Goal: Task Accomplishment & Management: Complete application form

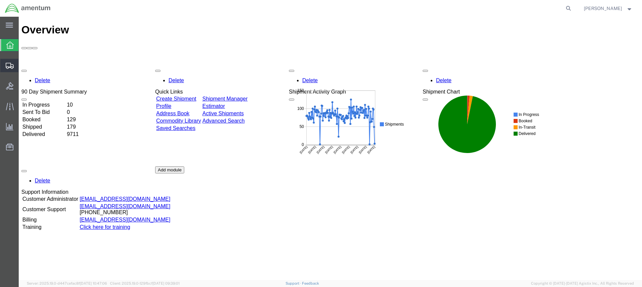
click at [0, 0] on span "Create from Template" at bounding box center [0, 0] width 0 height 0
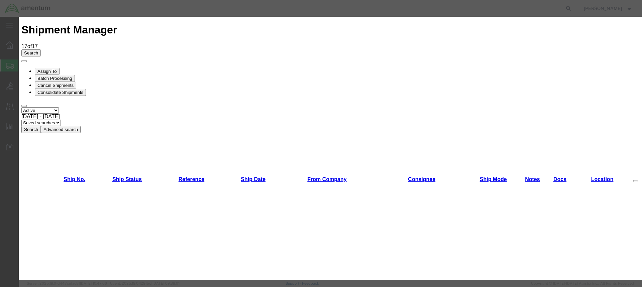
scroll to position [353, 0]
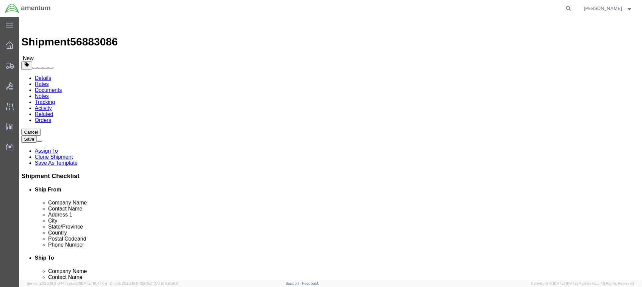
select select "49949"
select select
click input "text"
type input "[PERSON_NAME]"
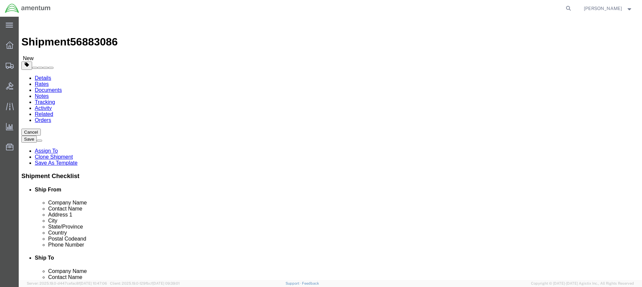
click input "text"
paste input "[STREET_ADDRESS][PERSON_NAME]"
type input "[STREET_ADDRESS][PERSON_NAME]"
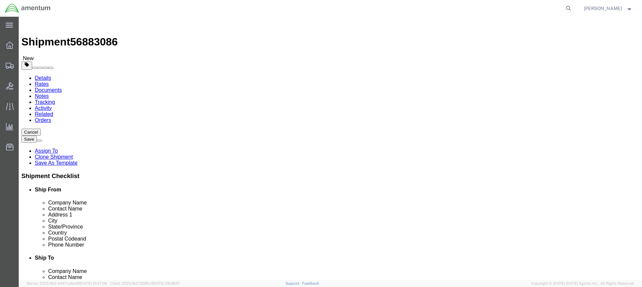
click input "text"
paste input "[GEOGRAPHIC_DATA]"
type input "[GEOGRAPHIC_DATA]"
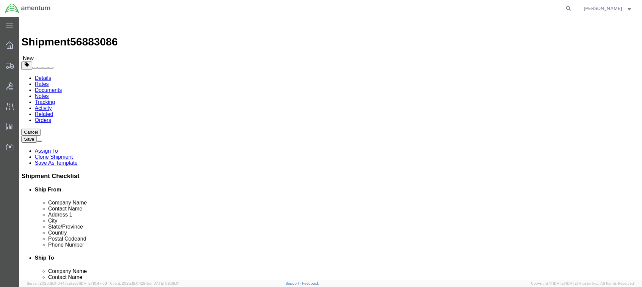
click input "Postal Code"
type input "12553"
click input "text"
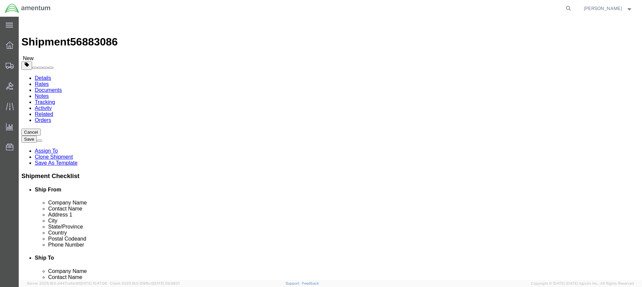
paste input "ATTN: [PERSON_NAME]"
type input "ATTN: [PERSON_NAME]"
drag, startPoint x: 350, startPoint y: 126, endPoint x: 335, endPoint y: 126, distance: 15.0
click input "[PERSON_NAME]"
click input "text"
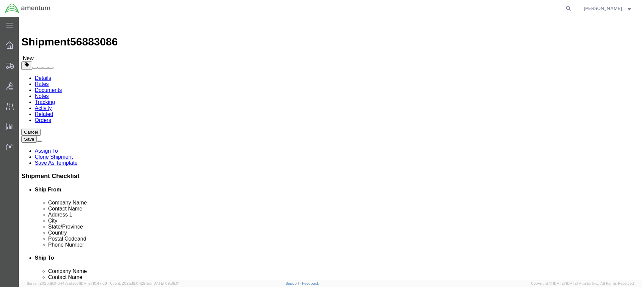
paste input "Homewood Suites"
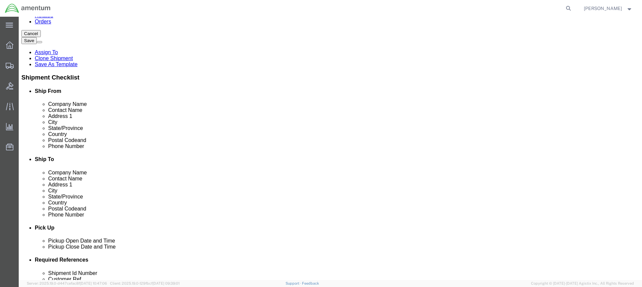
scroll to position [100, 0]
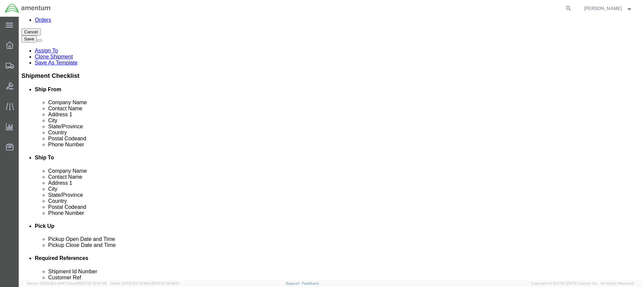
type input "Homewood Suites"
click input "text"
paste input "[PERSON_NAME][EMAIL_ADDRESS][PERSON_NAME][DOMAIN_NAME]"
type input "[PERSON_NAME][EMAIL_ADDRESS][PERSON_NAME][DOMAIN_NAME]"
click input "checkbox"
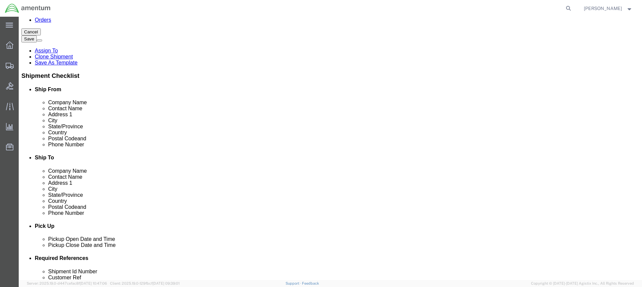
checkbox input "false"
click input "text"
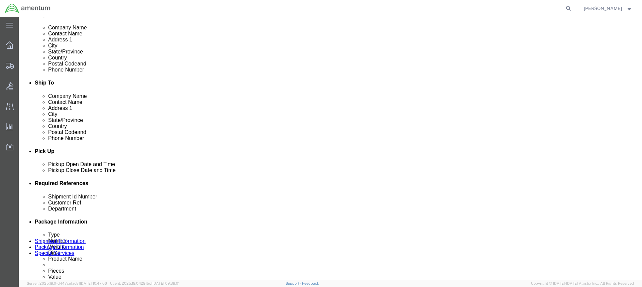
scroll to position [201, 0]
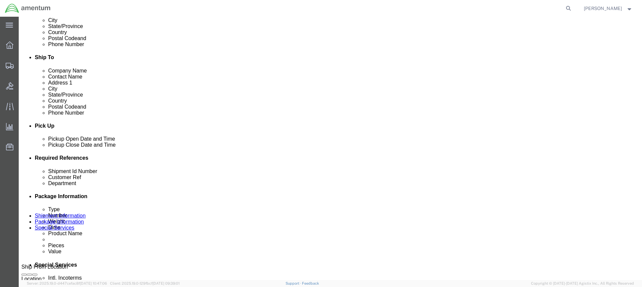
type input "[PHONE_NUMBER]"
click div "[DATE] 2:34 PM"
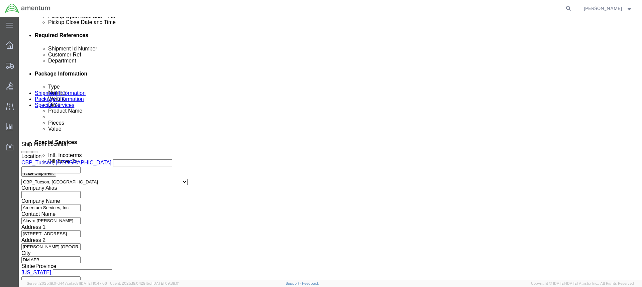
type input "3:34 PM"
click div "Open Time 3:34 PM [DATE] 2:34 PM - [DATE] 2:34 PM Cancel Apply"
click button "Apply"
click input "text"
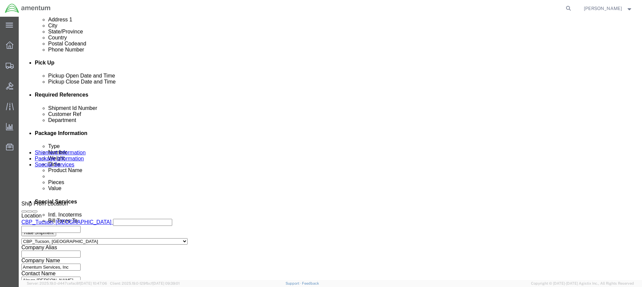
scroll to position [190, 0]
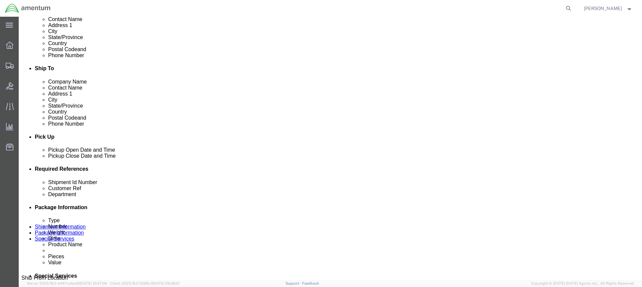
click icon
click div
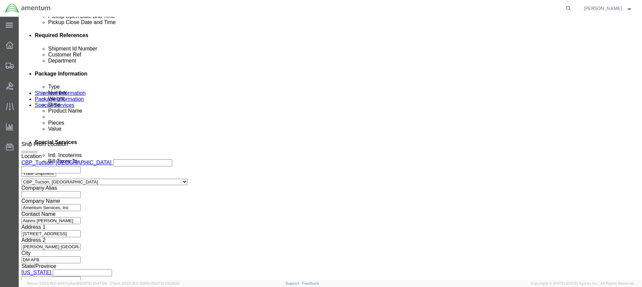
click button "Apply"
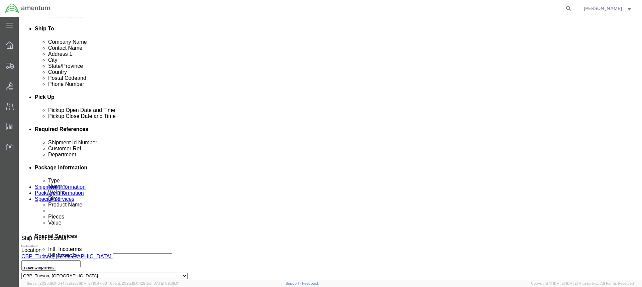
scroll to position [223, 0]
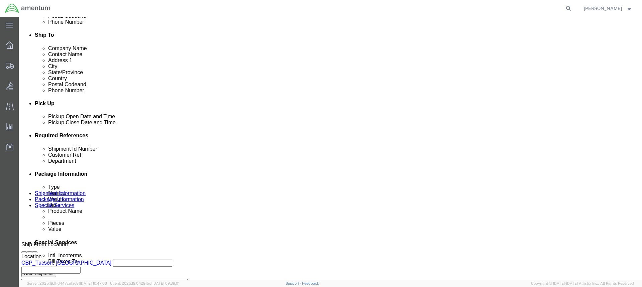
click input "text"
paste input "ATTN: [PERSON_NAME]"
type input "ATTN: [PERSON_NAME]"
click input "text"
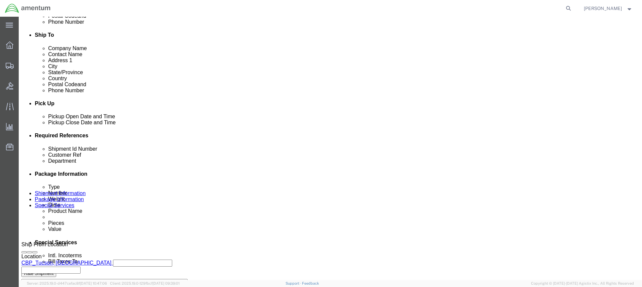
paste input "ATTN: [PERSON_NAME]"
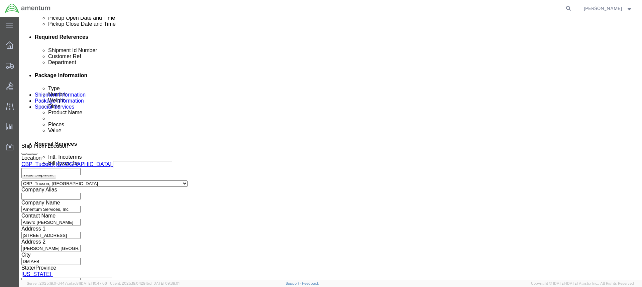
scroll to position [323, 0]
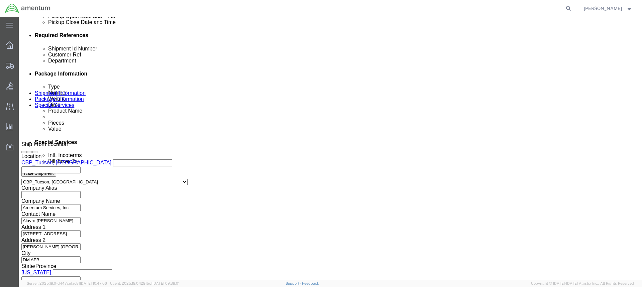
type input "ATTN: [PERSON_NAME]"
click button "Continue"
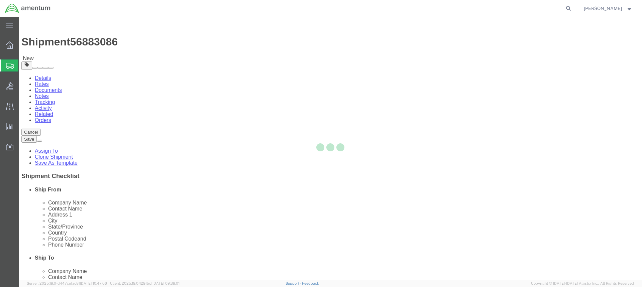
select select "CBOX"
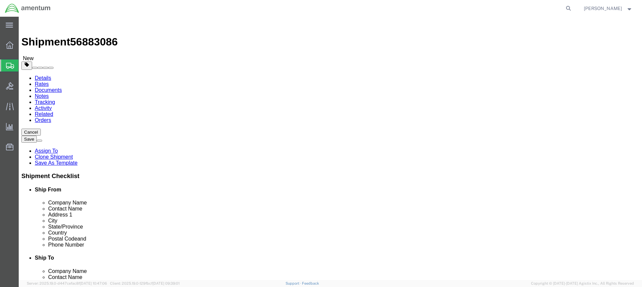
click input "text"
type input "25"
type input "19"
type input "20"
type input "48"
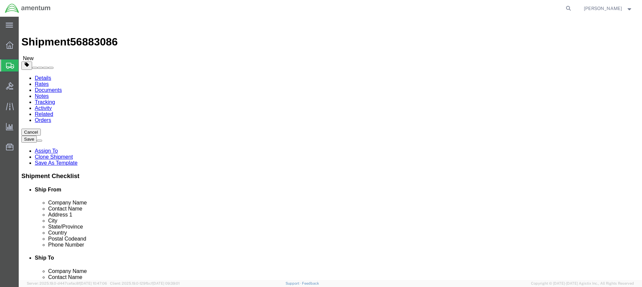
click link "Add Content"
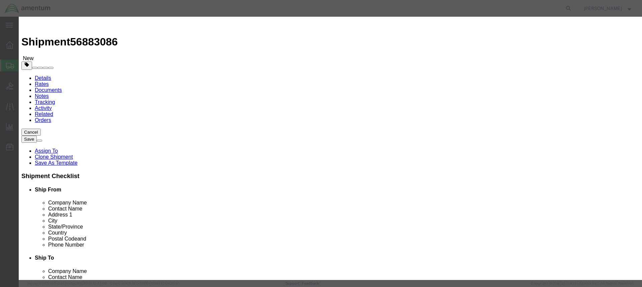
click input "text"
type input "PITCH TRIM ASSY"
click input "0"
type input "1"
click input "text"
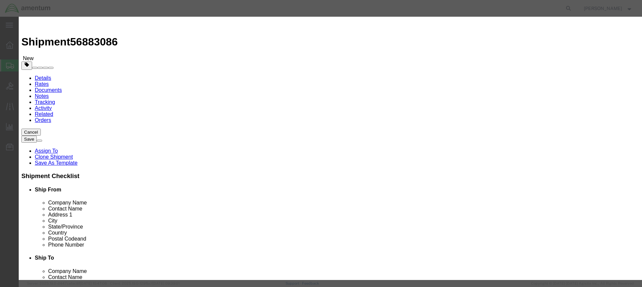
paste input "8,162.00"
type input "8,162.00"
click input "text"
type input "8320-00403"
click textarea
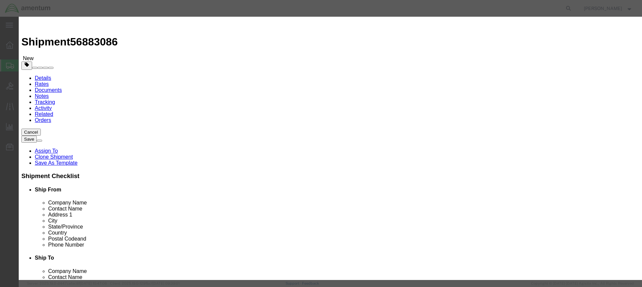
type textarea "PN [PHONE_NUMBER]"
click button "Save & Close"
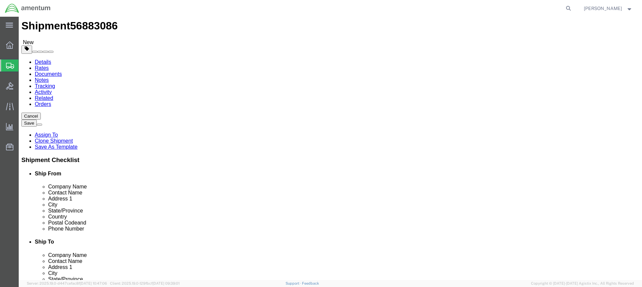
scroll to position [24, 0]
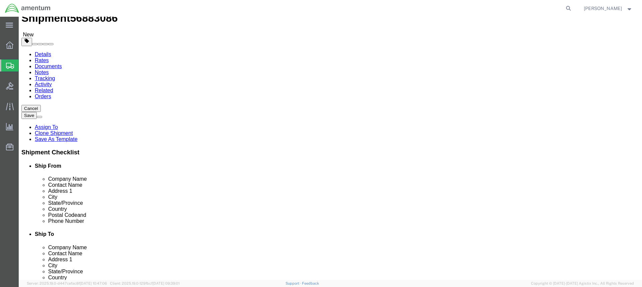
click button "Continue"
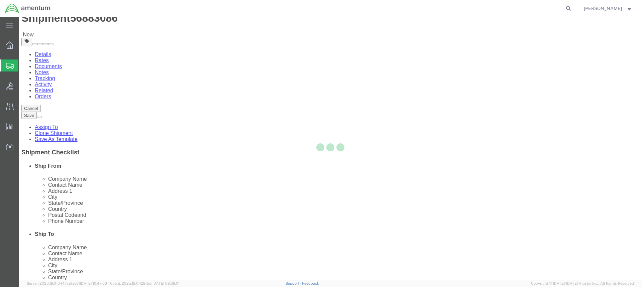
select select
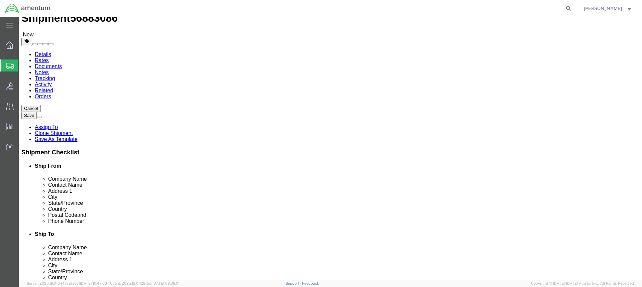
select select "DEPARTMENT"
click input "checkbox"
checkbox input "true"
click button "Rate Shipment"
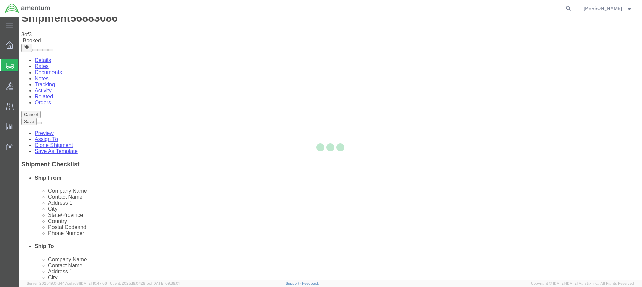
scroll to position [0, 0]
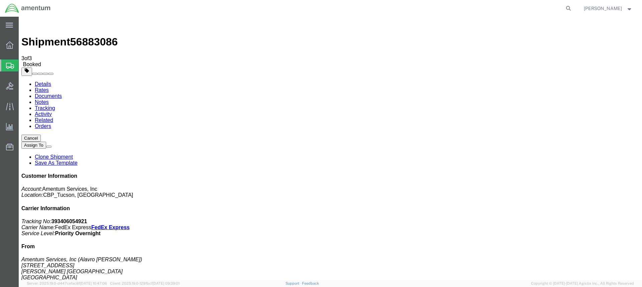
drag, startPoint x: 280, startPoint y: 119, endPoint x: 381, endPoint y: 168, distance: 112.5
click at [10, 65] on icon at bounding box center [10, 66] width 8 height 6
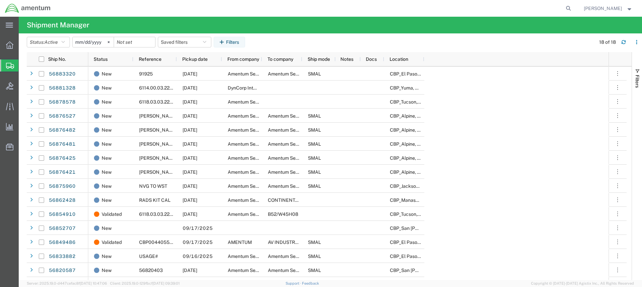
click at [0, 0] on span "Create from Template" at bounding box center [0, 0] width 0 height 0
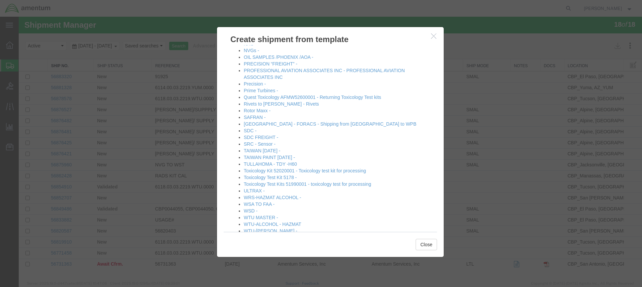
scroll to position [334, 0]
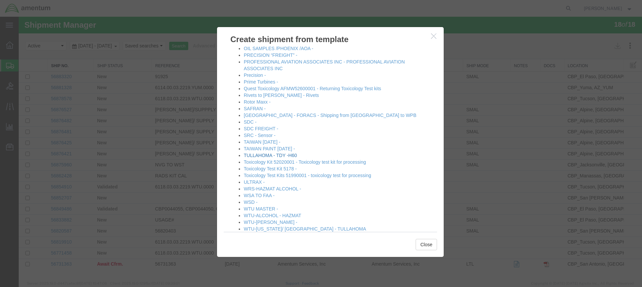
click at [275, 154] on link "TULLAHOMA - TDY -H60" at bounding box center [270, 155] width 53 height 5
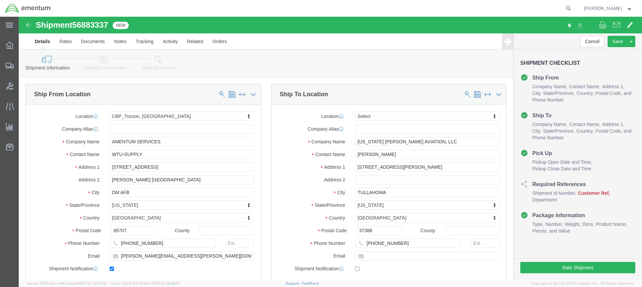
select select "49949"
select select
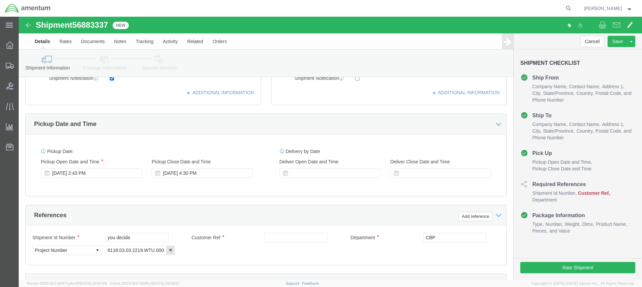
scroll to position [201, 0]
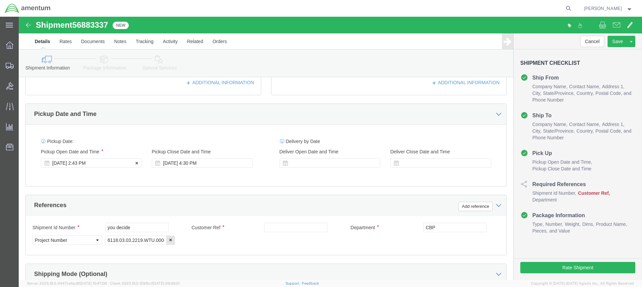
click div "[DATE] 2:43 PM"
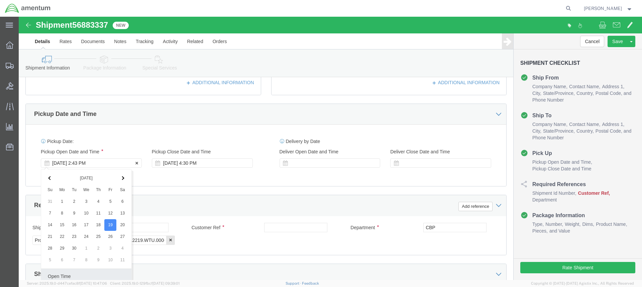
scroll to position [323, 0]
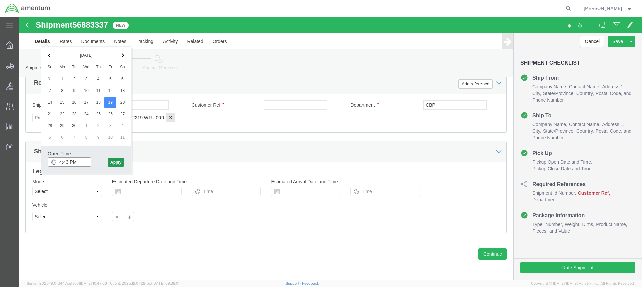
type input "4:43 PM"
drag, startPoint x: 101, startPoint y: 145, endPoint x: 107, endPoint y: 145, distance: 5.4
click button "Apply"
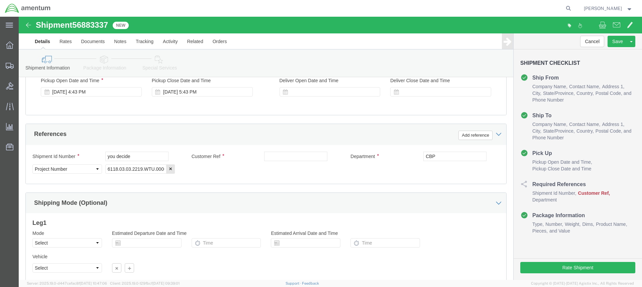
scroll to position [190, 0]
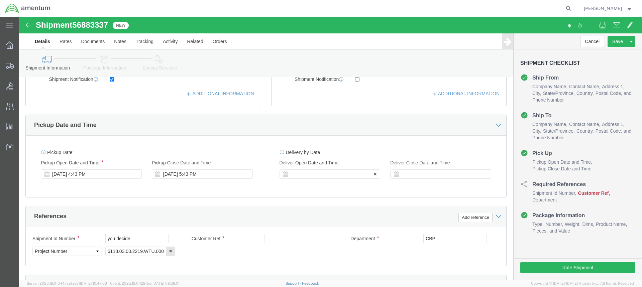
click div
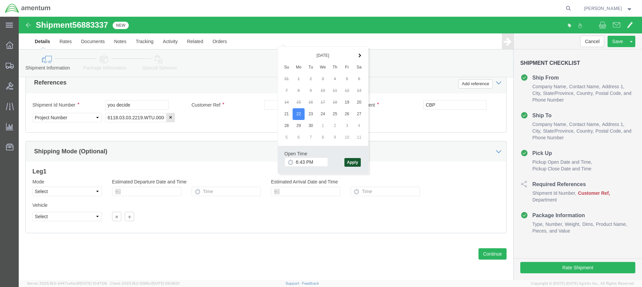
click button "Apply"
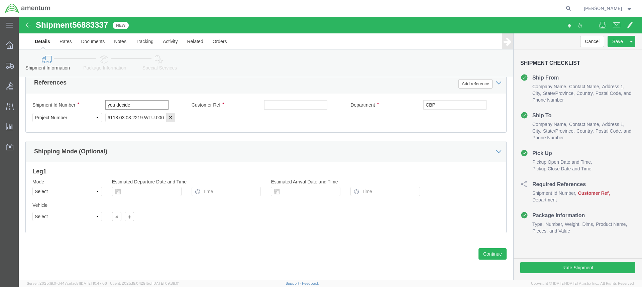
drag, startPoint x: 130, startPoint y: 88, endPoint x: 73, endPoint y: 92, distance: 57.4
click div "Shipment Id Number you decide"
click input "TDY AC/ 820KB /22718/22982"
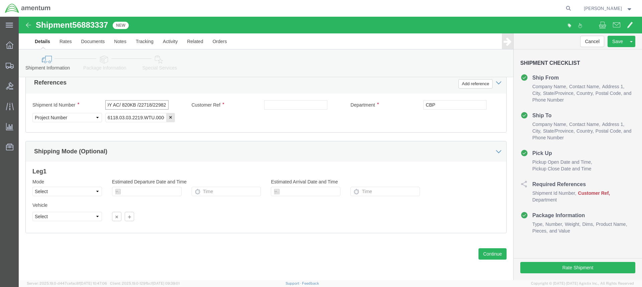
click input "TDY AC/ 820KB /22718/22982"
type input "TDY AC/ 820KB /22718/22982"
click input "text"
drag, startPoint x: 267, startPoint y: 87, endPoint x: 109, endPoint y: 88, distance: 157.8
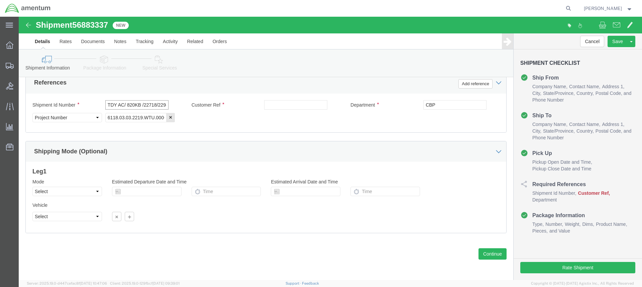
click input "TDY AC/ 820KB /22718/22982"
click input "text"
paste input "TDY AC/ 820KB /22718/22982"
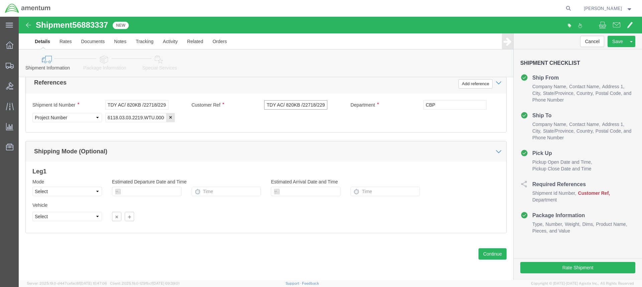
scroll to position [0, 7]
type input "TDY AC/ 820KB /22718/22982"
click button "Continue"
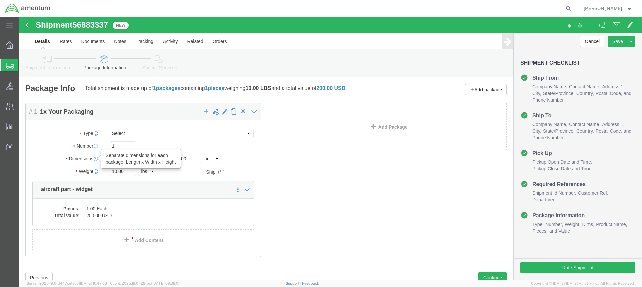
drag, startPoint x: 106, startPoint y: 142, endPoint x: 120, endPoint y: 129, distance: 19.4
click div "Dimensions Separate dimensions for each package, Length x Width x Height Length…"
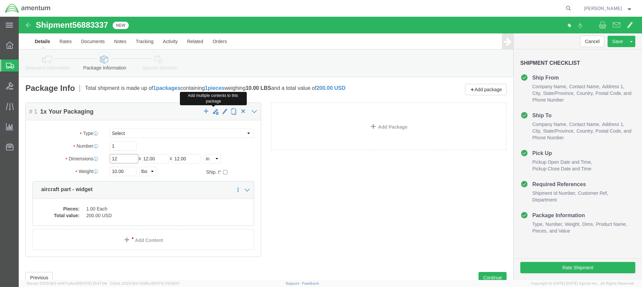
type input "12"
type input "10"
type input "6.0"
click dd "200.00 USD"
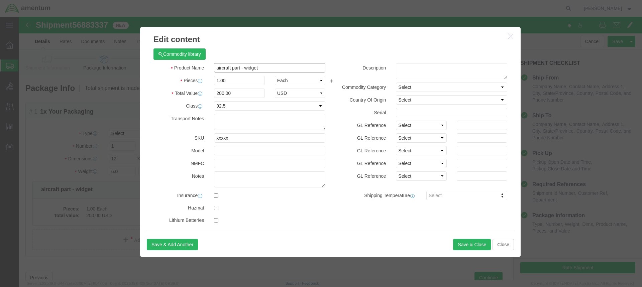
drag, startPoint x: 245, startPoint y: 50, endPoint x: 140, endPoint y: 54, distance: 105.1
click div "Product Name aircraft part - widget"
paste input "TDY AC/ 820KB /22718/22982"
type input "TDY AC/ 820KB /22718/22982"
click input "1.00"
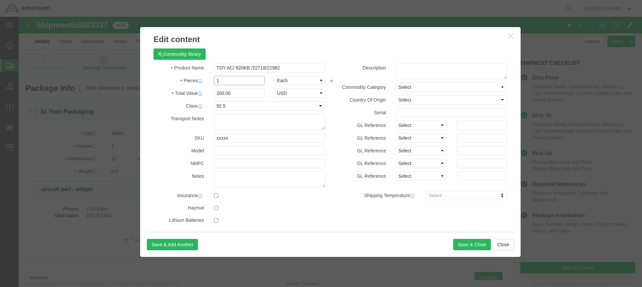
type input "1"
type input "230"
type input "46000"
drag, startPoint x: 215, startPoint y: 77, endPoint x: 149, endPoint y: 74, distance: 65.6
click div "Total Value 46000 Select ADP AED AFN ALL AMD AOA ARS ATS AUD AWG AZN BAM BBD BD…"
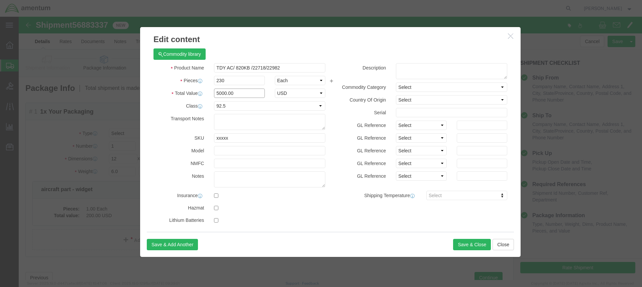
type input "5000.00"
click select "Select 50 55 60 65 70 85 92.5 100 125 175 250 300 400"
select select "125"
click select "Select 50 55 60 65 70 85 92.5 100 125 175 250 300 400"
click textarea
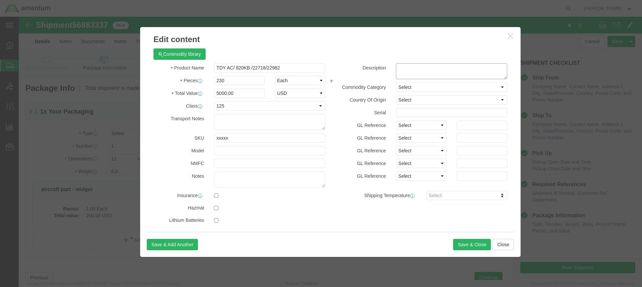
paste textarea "TDY AC/ 820KB /22718/22982"
type textarea "TDY AC/ 820KB /22718/22982 AIRCRAFT PARTS"
click button "Save & Close"
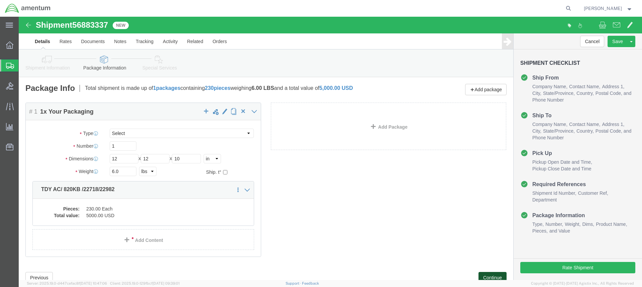
click button "Continue"
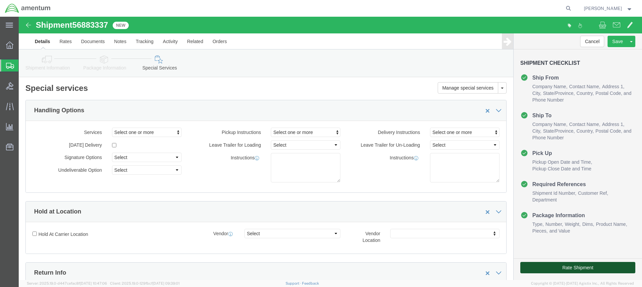
click button "Rate Shipment"
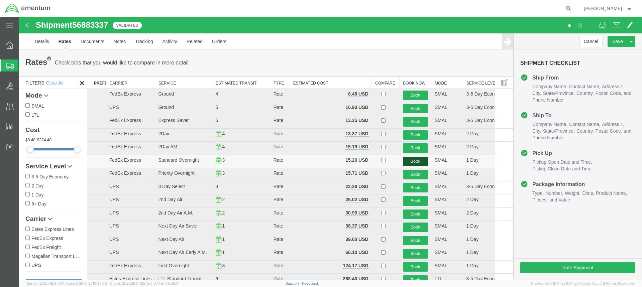
click at [413, 159] on button "Book" at bounding box center [415, 162] width 25 height 10
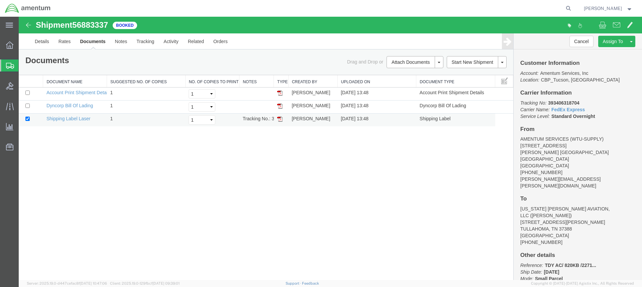
click at [280, 118] on img at bounding box center [279, 118] width 5 height 5
drag, startPoint x: 280, startPoint y: 120, endPoint x: 622, endPoint y: 78, distance: 344.3
click at [280, 120] on img at bounding box center [279, 118] width 5 height 5
click at [0, 0] on span "Create from Template" at bounding box center [0, 0] width 0 height 0
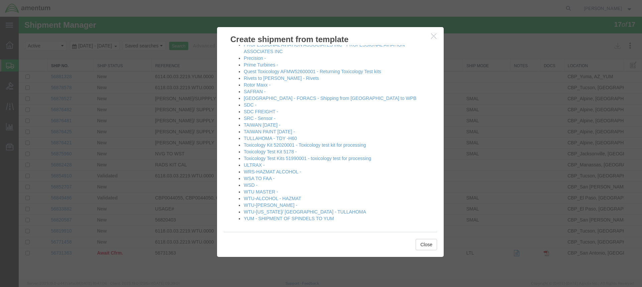
scroll to position [353, 0]
click at [261, 203] on link "WTU-[PERSON_NAME] -" at bounding box center [270, 203] width 53 height 5
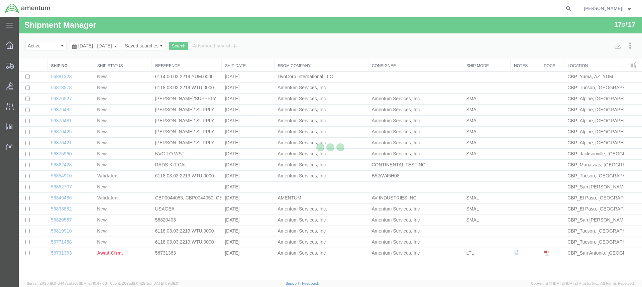
select select "49949"
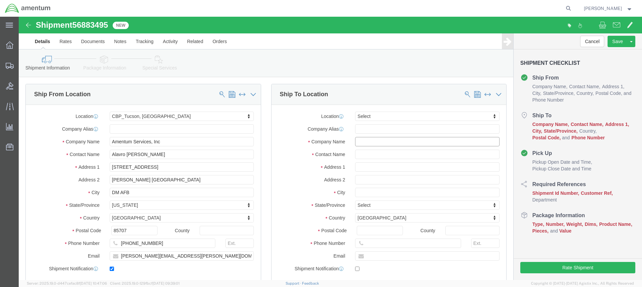
click input "text"
type input "WSD"
select select "49946"
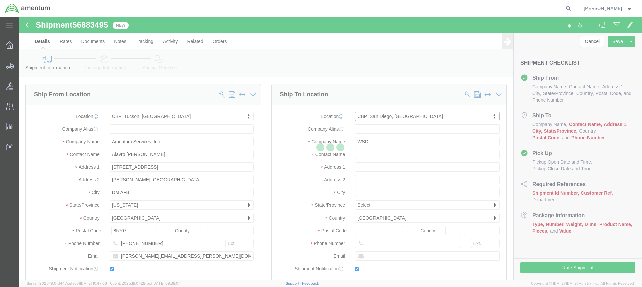
type input "Amentum Services, Inc"
type input "[PERSON_NAME]"
type input "Bldg 1480 [GEOGRAPHIC_DATA] [GEOGRAPHIC_DATA]"
type input "[GEOGRAPHIC_DATA]"
type input "92135-7013"
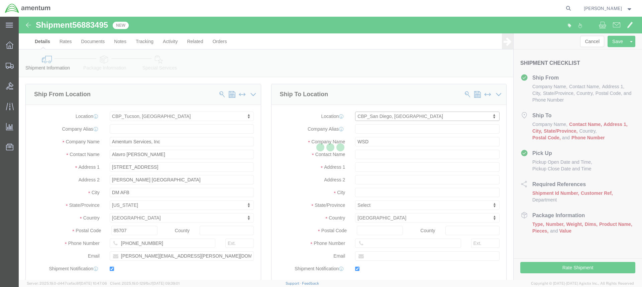
type input "[PHONE_NUMBER]"
type input "3017"
type input "[PERSON_NAME][EMAIL_ADDRESS][PERSON_NAME][DOMAIN_NAME]"
checkbox input "true"
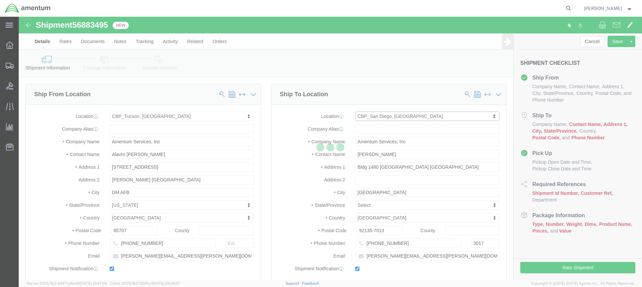
select select "CA"
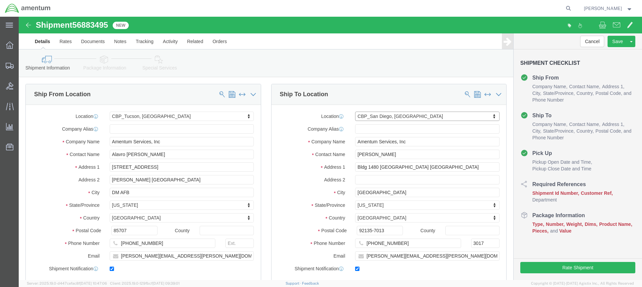
scroll to position [134, 0]
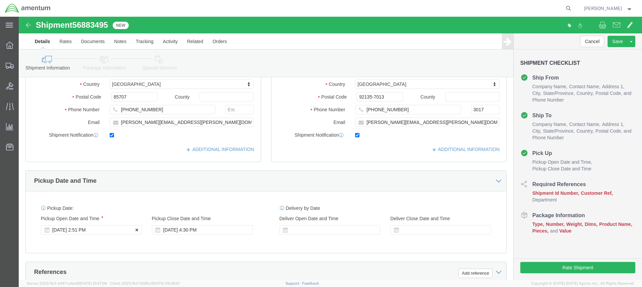
click button
click icon
click div
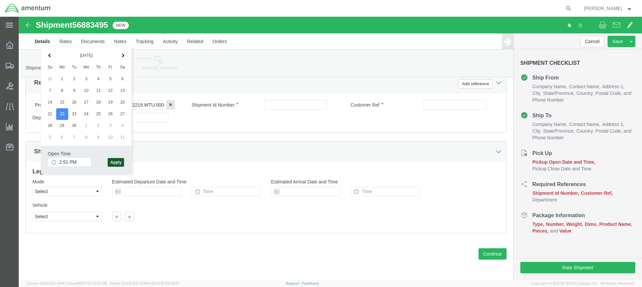
click button "Apply"
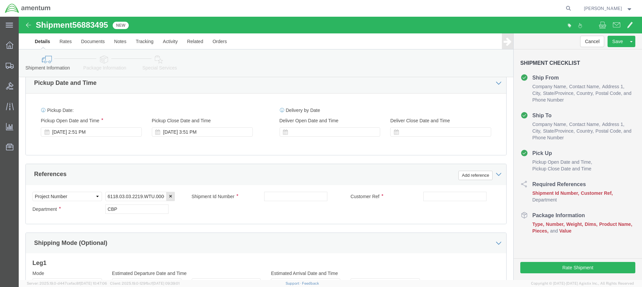
scroll to position [223, 0]
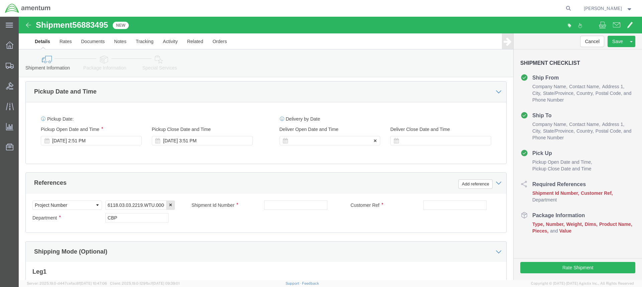
click div
click div "[DATE] 2:51 PM"
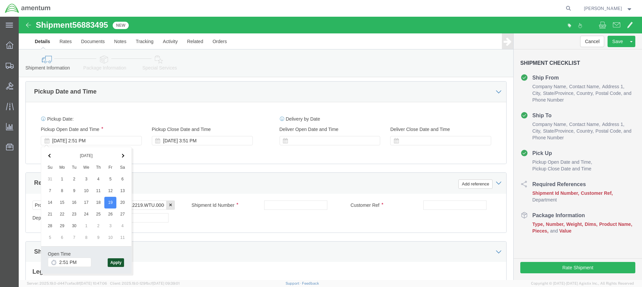
click button "Apply"
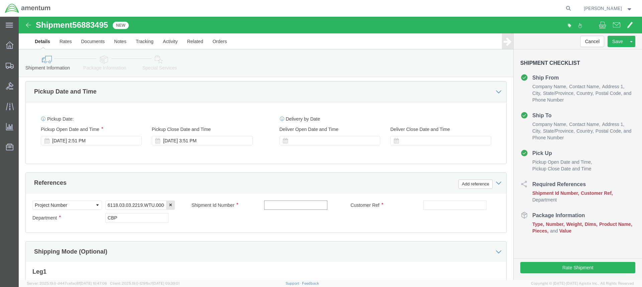
click input "text"
drag, startPoint x: 263, startPoint y: 189, endPoint x: 251, endPoint y: 199, distance: 15.9
click div "Select Account Type Activity ID Airline Appointment Number ASN Batch Request # …"
click input "text"
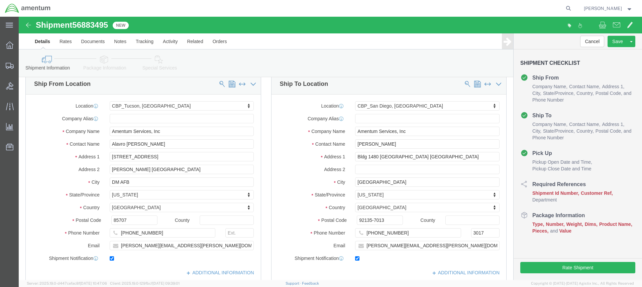
scroll to position [0, 0]
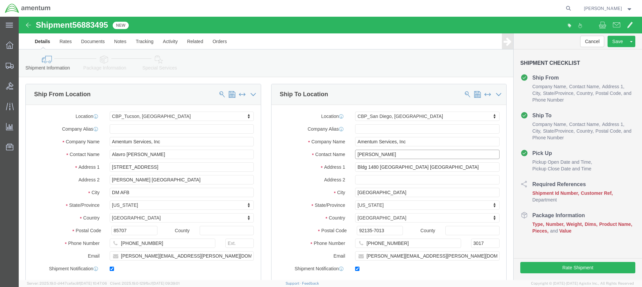
drag, startPoint x: 367, startPoint y: 138, endPoint x: 297, endPoint y: 141, distance: 70.3
click div "Contact Name [PERSON_NAME]"
drag, startPoint x: 393, startPoint y: 138, endPoint x: 330, endPoint y: 139, distance: 63.2
click div "ATTN: [PERSON_NAME] ATTN: D"
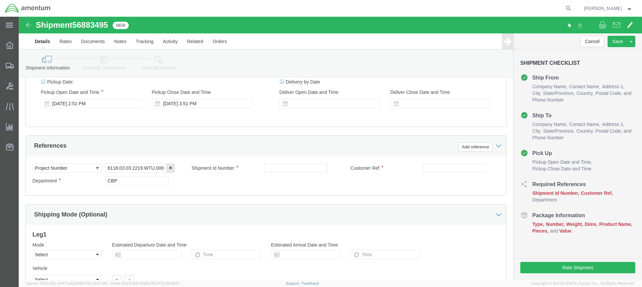
scroll to position [267, 0]
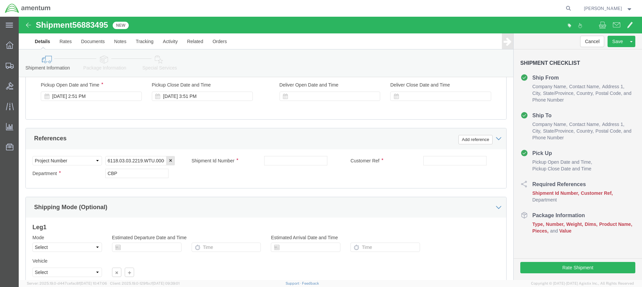
type input "ATTN: [PERSON_NAME]"
click input "text"
paste input "ATTN: [PERSON_NAME]"
type input "ATTN: [PERSON_NAME]"
click input "text"
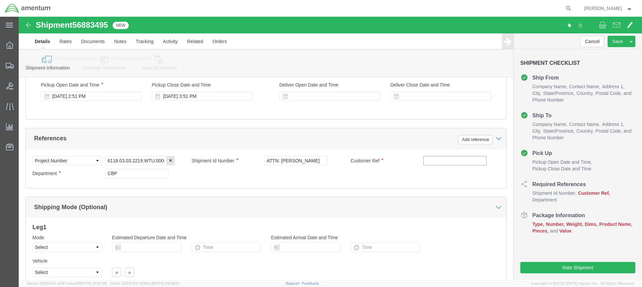
paste input "ATTN: [PERSON_NAME]"
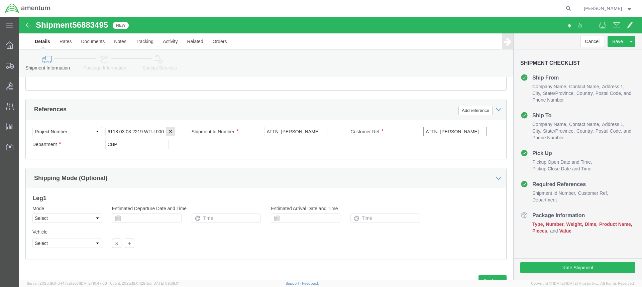
scroll to position [323, 0]
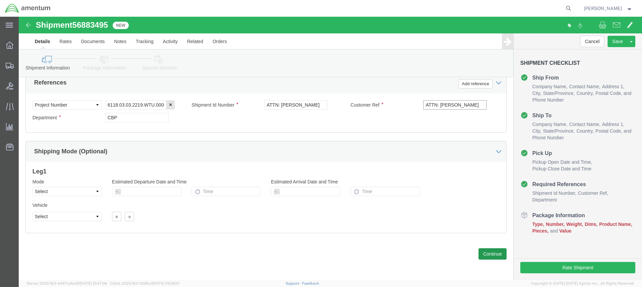
type input "ATTN: [PERSON_NAME]"
click button "Continue"
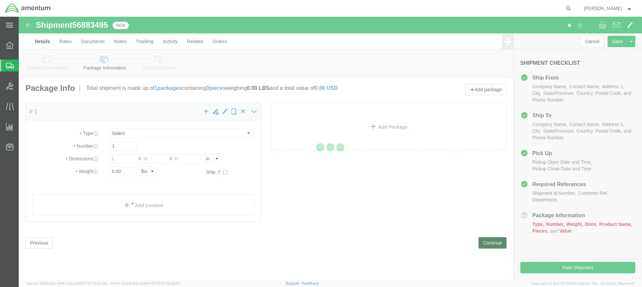
select select "CBOX"
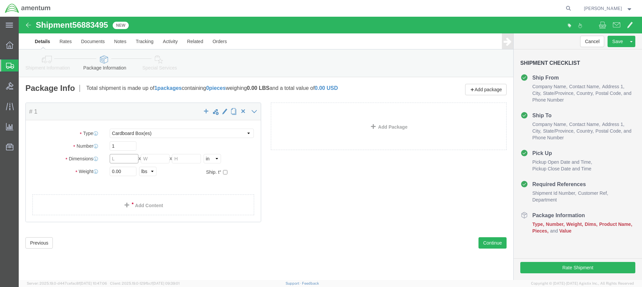
drag, startPoint x: 109, startPoint y: 143, endPoint x: 71, endPoint y: 141, distance: 38.1
click div "Dimensions Length x Width x Height Select cm ft in"
type input "12"
type input "8"
type input "3"
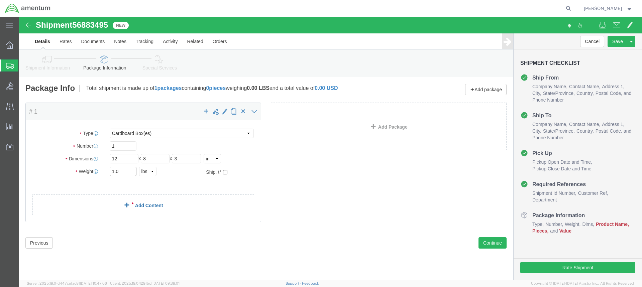
type input "1.0"
click span
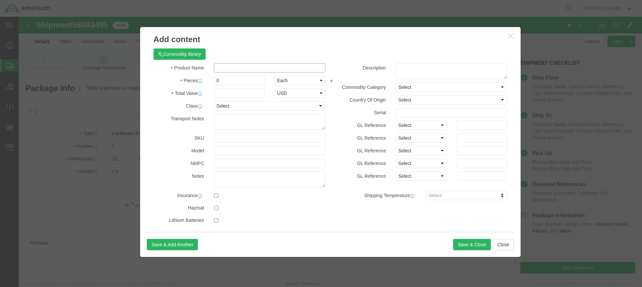
click input "text"
paste input "ATTN: [PERSON_NAME]"
type input "ATTN: [PERSON_NAME]"
drag, startPoint x: 209, startPoint y: 65, endPoint x: 107, endPoint y: 69, distance: 102.1
click div "Commodity library Product Name ATTN: [PERSON_NAME] Pieces 0 Select Bag Barrels …"
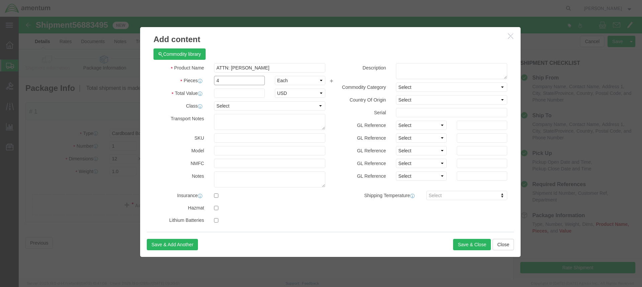
type input "4"
click input "text"
click textarea
type textarea "PN: RMLH2577-108 BARREL NUT"
click input "4"
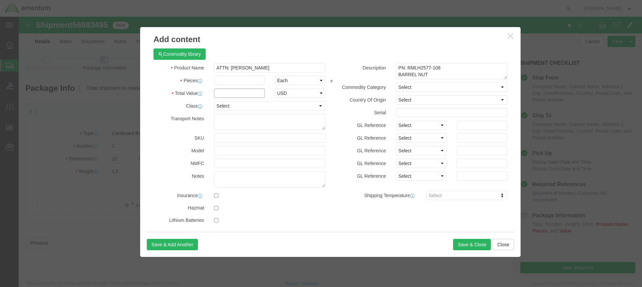
click input "text"
type input "125.00"
click input "text"
type input "4"
type input "500"
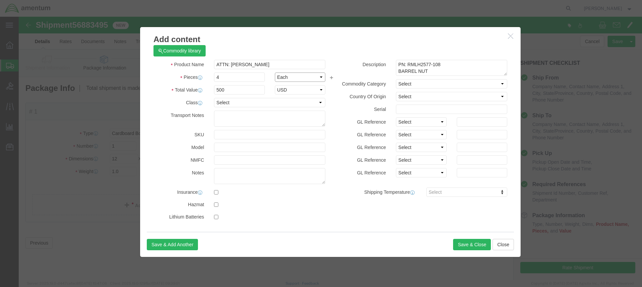
scroll to position [4, 0]
click button "Save & Close"
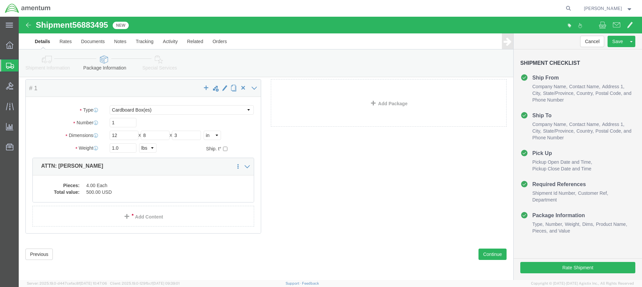
scroll to position [24, 0]
click button "Continue"
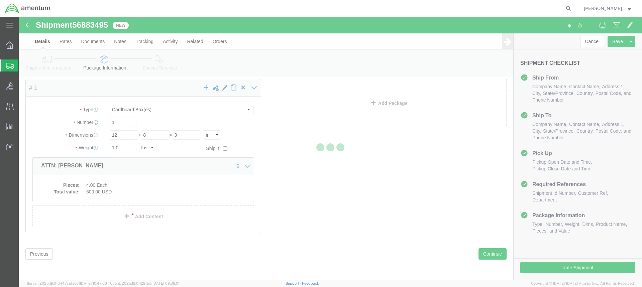
select select
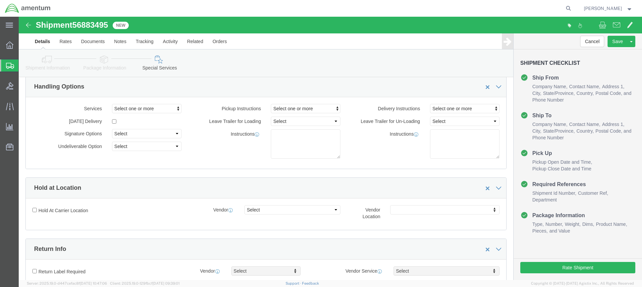
select select "DEPARTMENT"
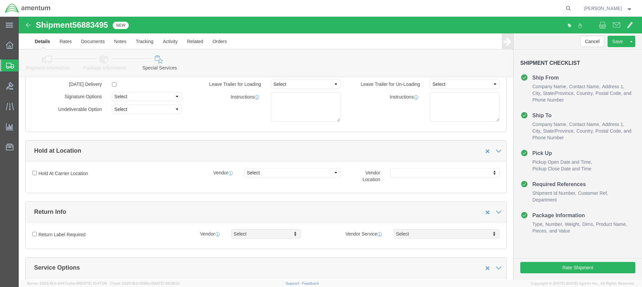
scroll to position [157, 0]
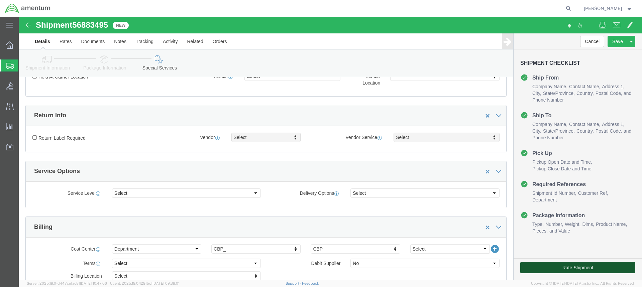
click button "Rate Shipment"
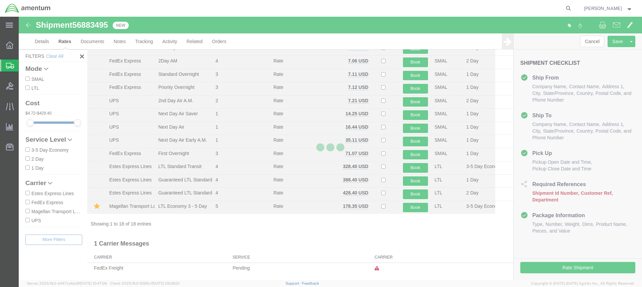
scroll to position [99, 0]
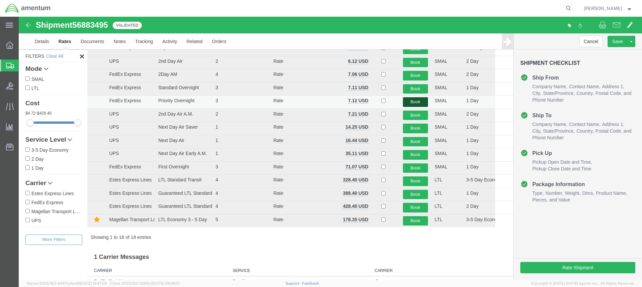
click at [408, 101] on button "Book" at bounding box center [415, 102] width 25 height 10
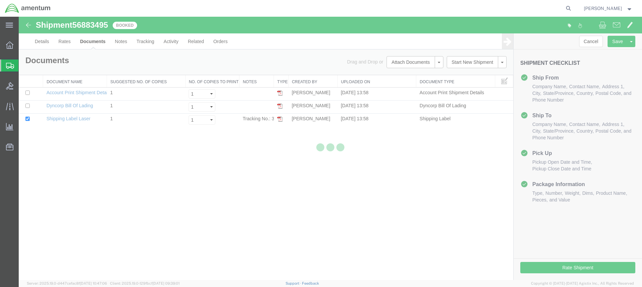
scroll to position [0, 0]
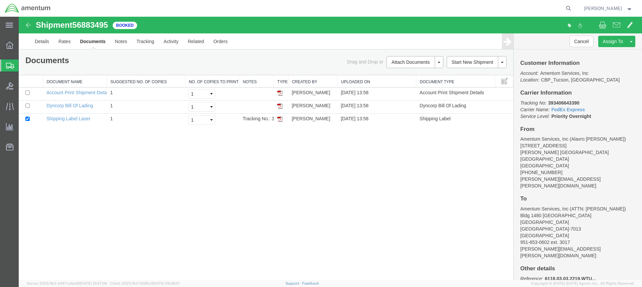
click at [280, 119] on img at bounding box center [279, 118] width 5 height 5
drag, startPoint x: 281, startPoint y: 117, endPoint x: 627, endPoint y: 83, distance: 347.4
click at [281, 117] on img at bounding box center [279, 118] width 5 height 5
click at [8, 64] on icon at bounding box center [10, 66] width 8 height 6
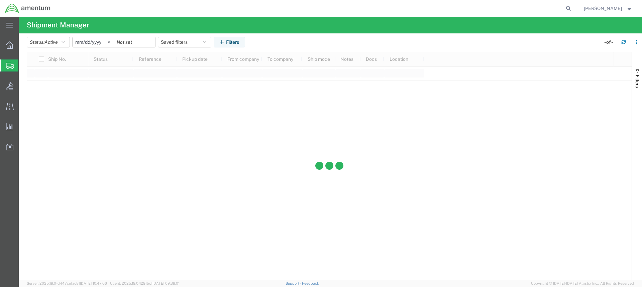
click at [0, 0] on span "Create from Template" at bounding box center [0, 0] width 0 height 0
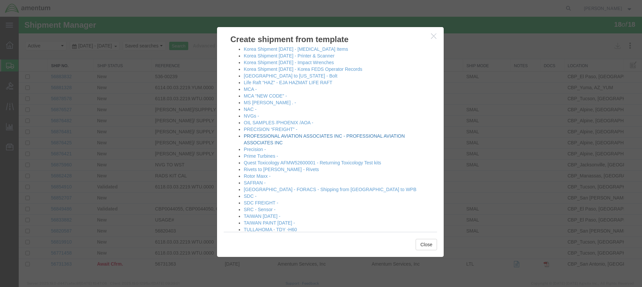
scroll to position [334, 0]
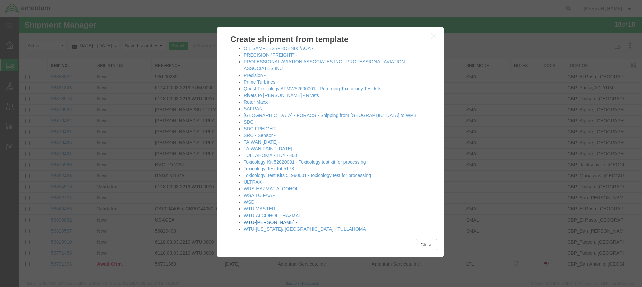
click at [266, 222] on link "WTU-[PERSON_NAME] -" at bounding box center [270, 222] width 53 height 5
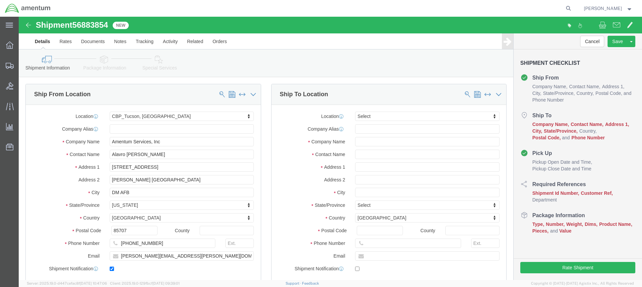
select select "49949"
select select
type input "EMI"
select select "49931"
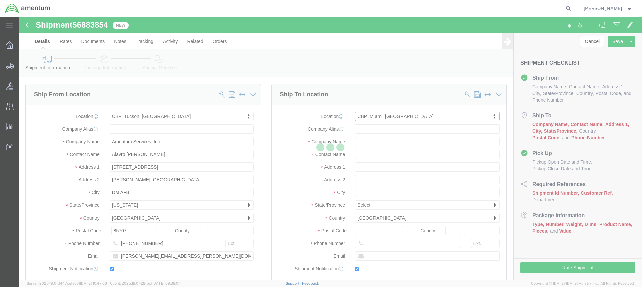
type input "Amentum Services, Inc"
type input "[PERSON_NAME]"
type input "29390 Customs Rd"
type input "Bldg 240, [GEOGRAPHIC_DATA]"
type input "HOMESTEAD"
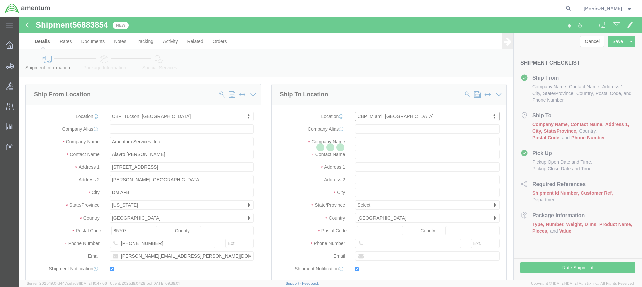
type input "33039"
type input "[PHONE_NUMBER]"
type input "324"
type input "[PERSON_NAME][EMAIL_ADDRESS][PERSON_NAME][DOMAIN_NAME]"
checkbox input "true"
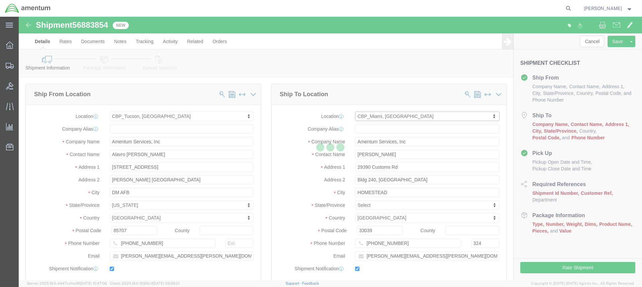
select select "FL"
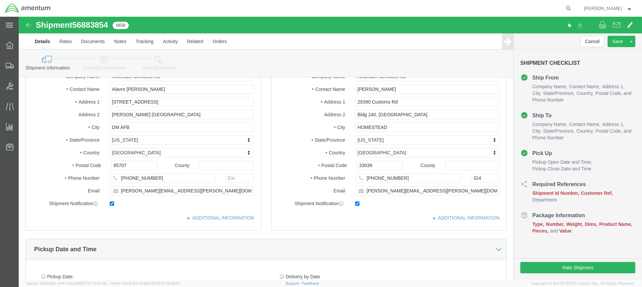
scroll to position [67, 0]
click input "[PERSON_NAME][EMAIL_ADDRESS][PERSON_NAME][DOMAIN_NAME]"
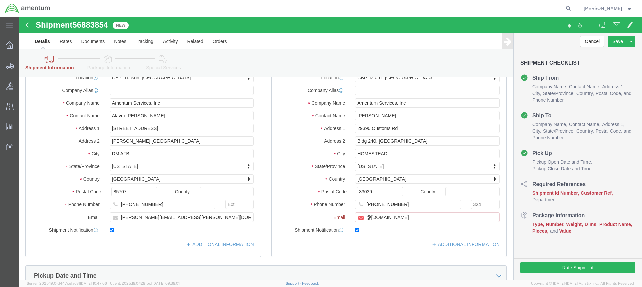
scroll to position [95, 0]
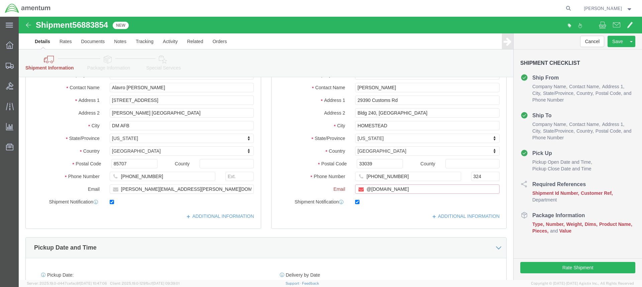
drag, startPoint x: 382, startPoint y: 173, endPoint x: 363, endPoint y: 147, distance: 31.3
click div "@[DOMAIN_NAME]"
paste input "[PERSON_NAME].cuentas@associates."
type input "[PERSON_NAME][EMAIL_ADDRESS][DOMAIN_NAME]"
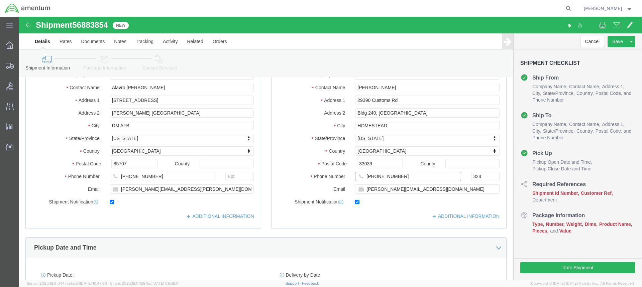
click input "[PHONE_NUMBER]"
click input "324"
type input "3"
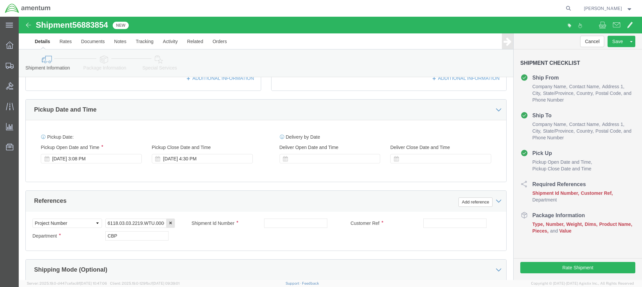
scroll to position [234, 0]
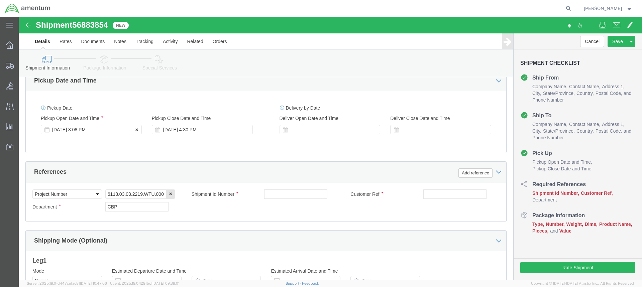
type input "8571"
click div "[DATE] 3:08 PM"
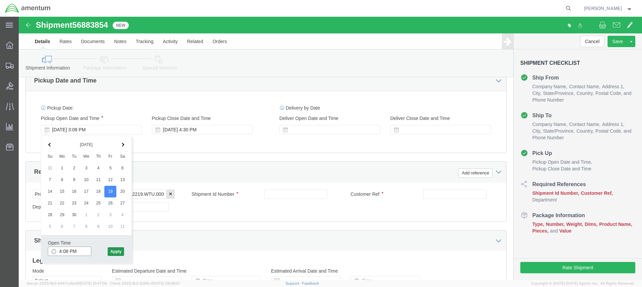
type input "4:08 PM"
click button "Apply"
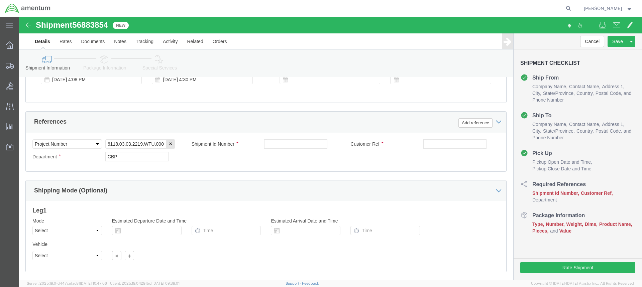
scroll to position [323, 0]
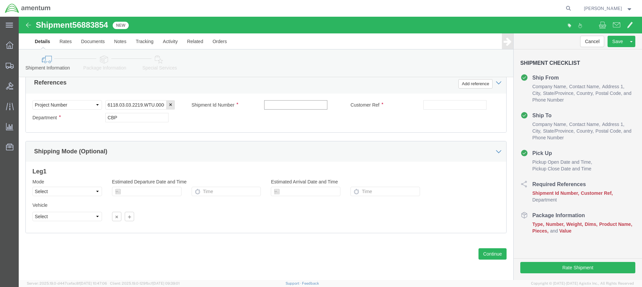
click input "text"
type input "V"
type input "BATCH 578-002628"
click input "text"
type input "BATCH 578-002628"
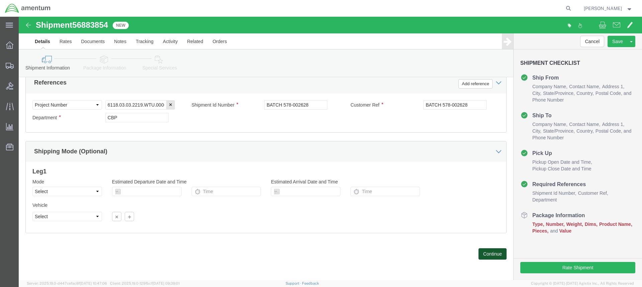
click button "Continue"
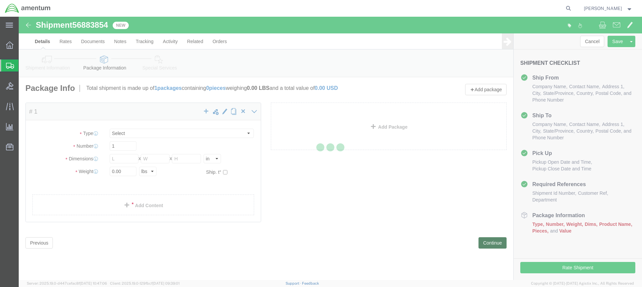
select select "CBOX"
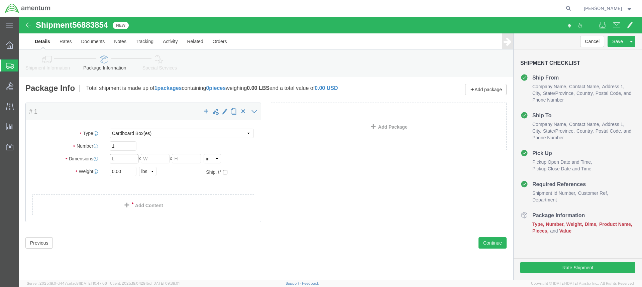
click input "text"
type input "10"
type input "12"
type input "3"
type input "1"
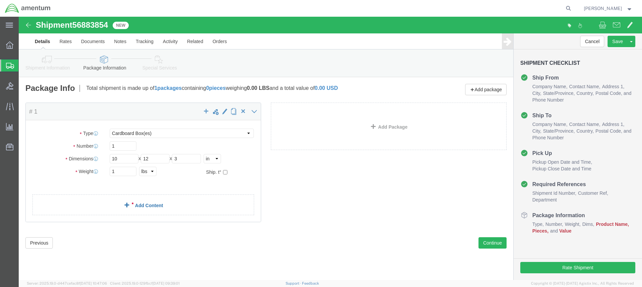
click link "Add Content"
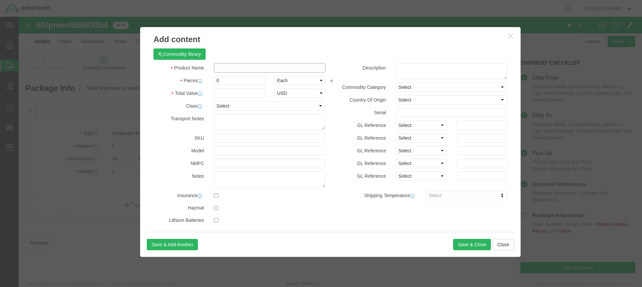
click input "text"
type input "P/N T04-51"
click input "0"
type input "2"
click input "text"
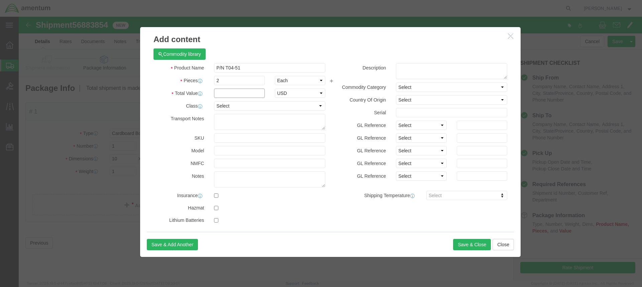
click input "text"
type input "3.00"
click button "Save & Close"
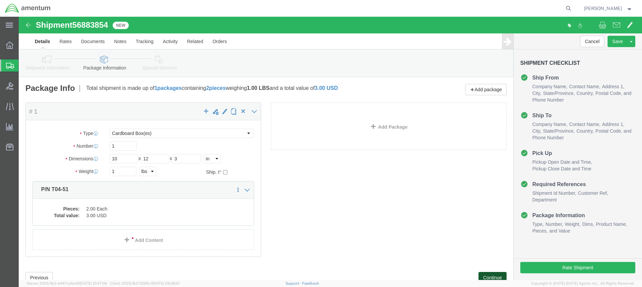
click button "Continue"
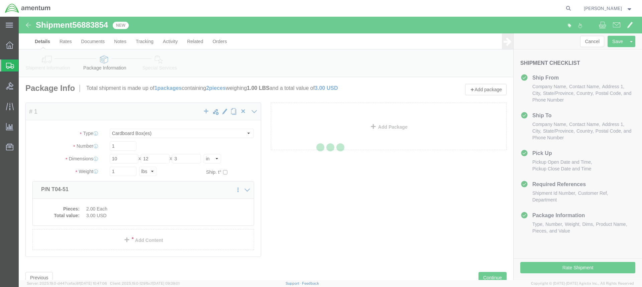
select select
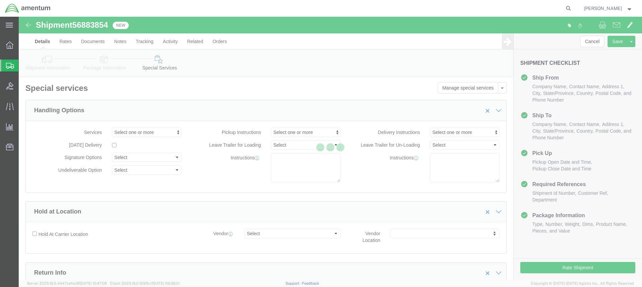
select select "DEPARTMENT"
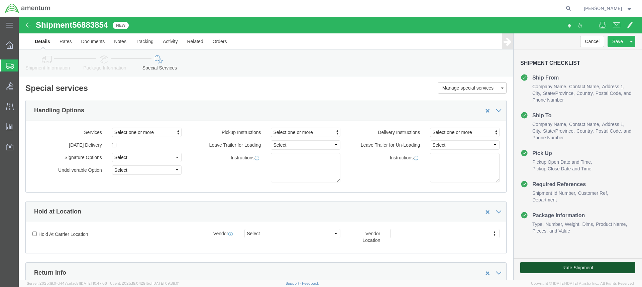
click button "Rate Shipment"
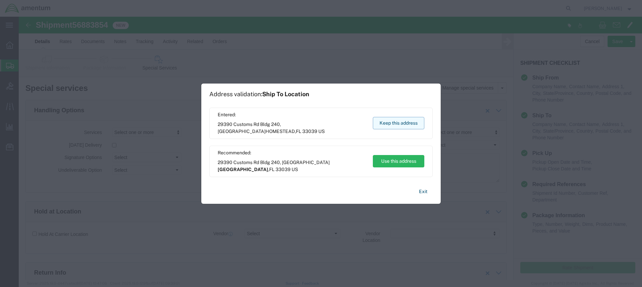
click at [412, 123] on button "Keep this address" at bounding box center [398, 123] width 51 height 12
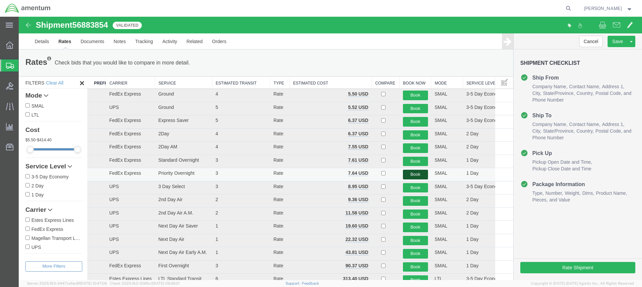
click at [412, 173] on button "Book" at bounding box center [415, 175] width 25 height 10
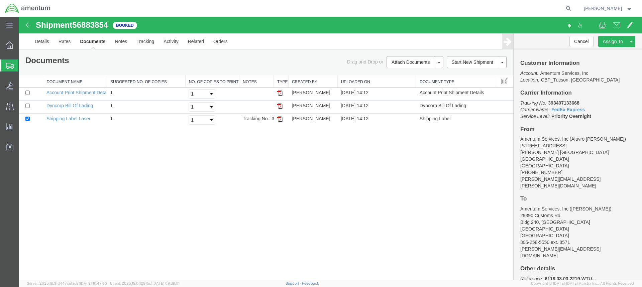
drag, startPoint x: 280, startPoint y: 119, endPoint x: 410, endPoint y: 136, distance: 131.2
click at [280, 119] on img at bounding box center [279, 118] width 5 height 5
click at [280, 106] on img at bounding box center [279, 105] width 5 height 5
